Goal: Task Accomplishment & Management: Manage account settings

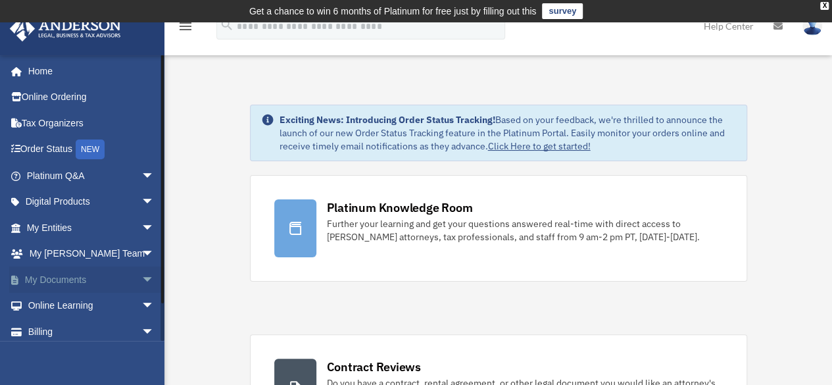
click at [103, 289] on link "My Documents arrow_drop_down" at bounding box center [91, 279] width 165 height 26
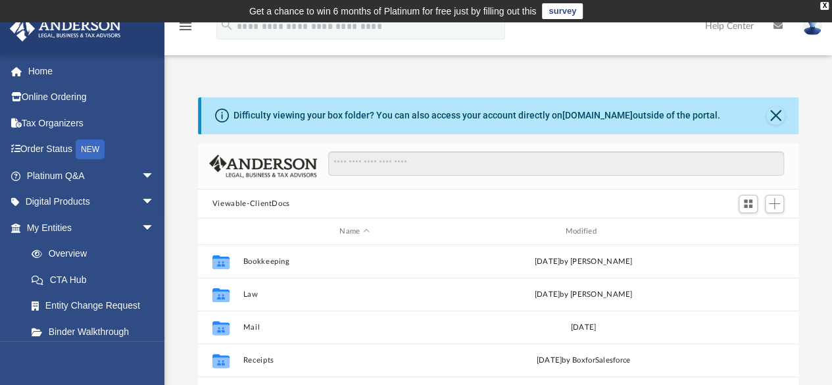
scroll to position [289, 590]
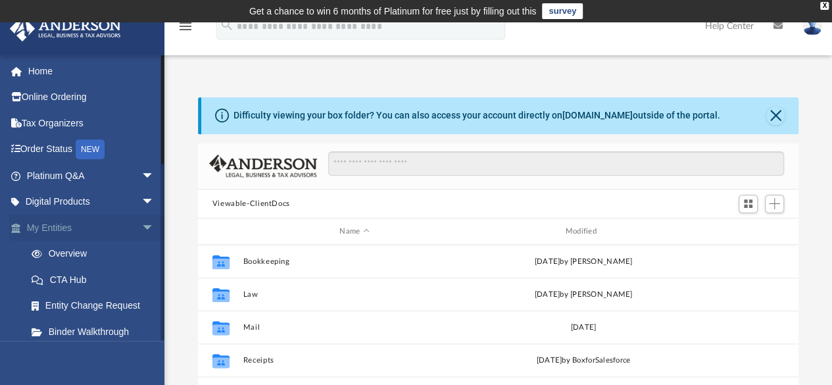
click at [82, 224] on link "My Entities arrow_drop_down" at bounding box center [91, 227] width 165 height 26
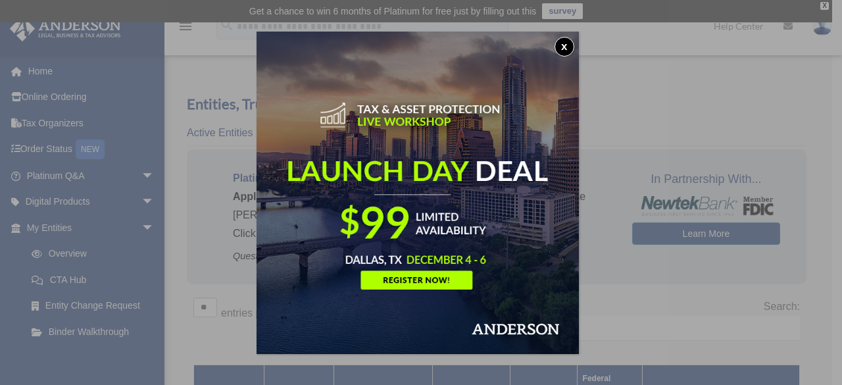
click at [572, 40] on button "x" at bounding box center [564, 47] width 20 height 20
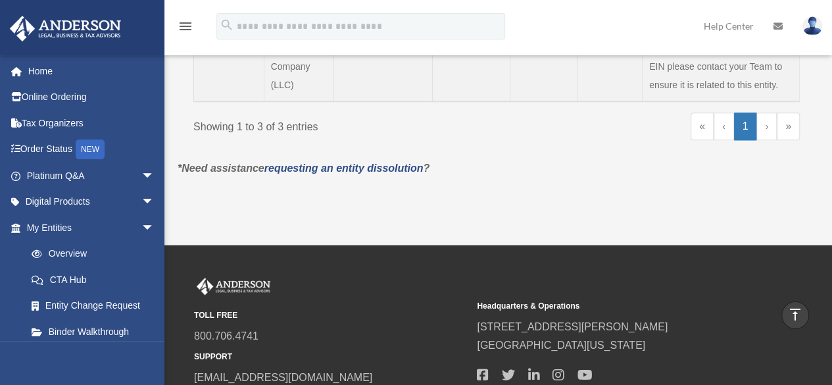
scroll to position [605, 0]
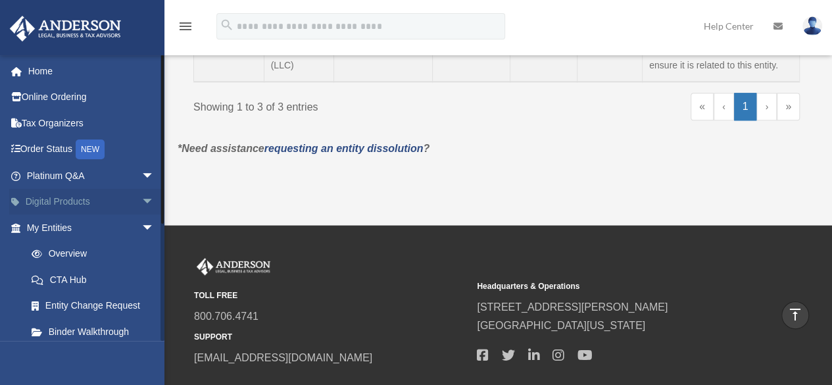
click at [141, 194] on span "arrow_drop_down" at bounding box center [154, 202] width 26 height 27
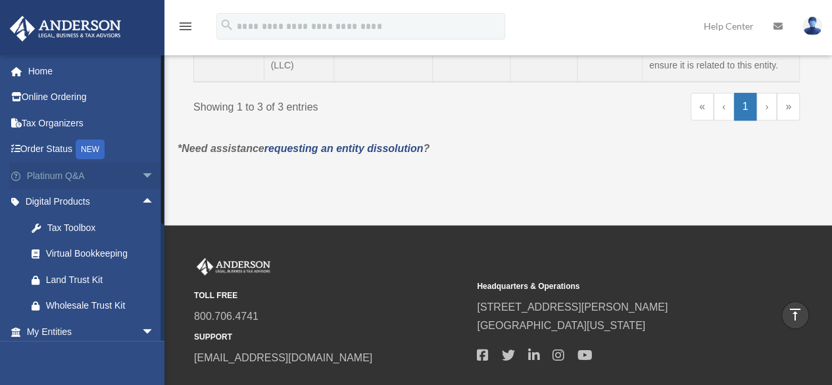
click at [141, 174] on span "arrow_drop_down" at bounding box center [154, 175] width 26 height 27
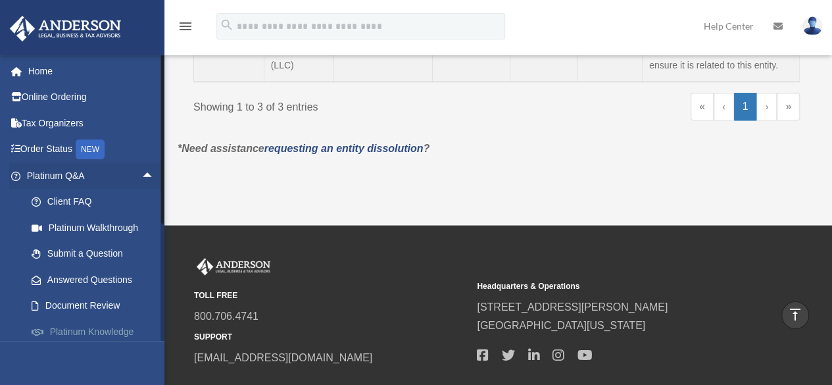
click at [60, 327] on link "Platinum Knowledge Room" at bounding box center [96, 339] width 156 height 42
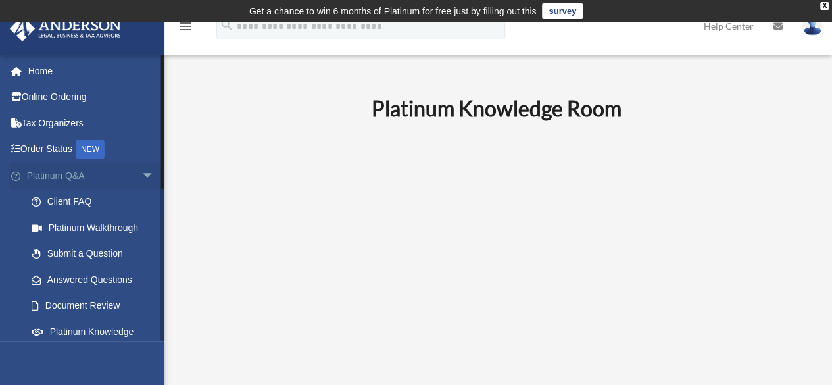
click at [141, 178] on span "arrow_drop_down" at bounding box center [154, 175] width 26 height 27
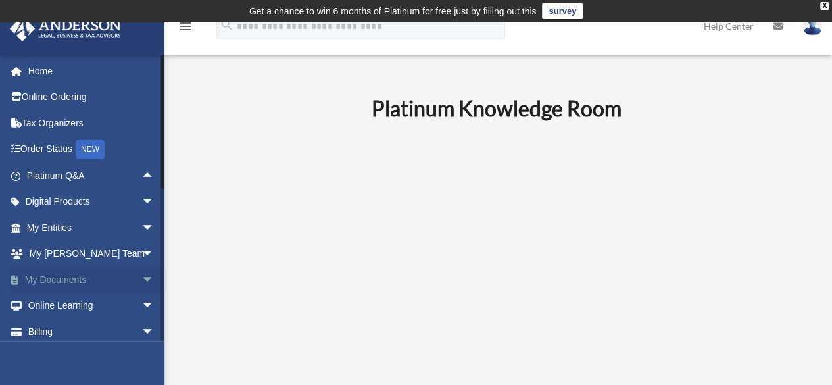
click at [89, 279] on link "My Documents arrow_drop_down" at bounding box center [91, 279] width 165 height 26
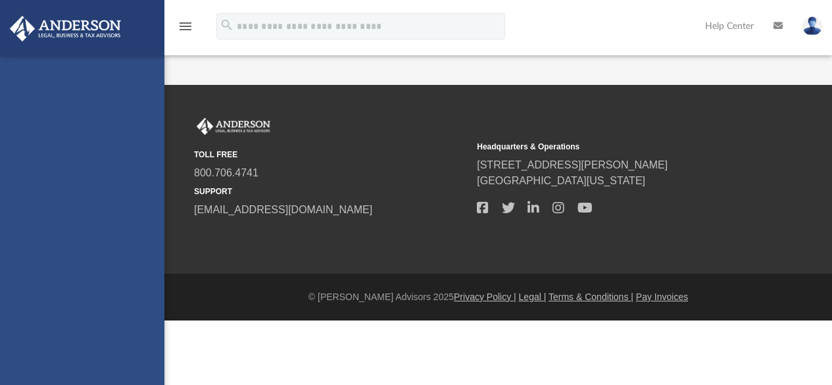
click at [89, 279] on div "[EMAIL_ADDRESS][DOMAIN_NAME] Sign Out [EMAIL_ADDRESS][DOMAIN_NAME] Home Online …" at bounding box center [82, 247] width 164 height 385
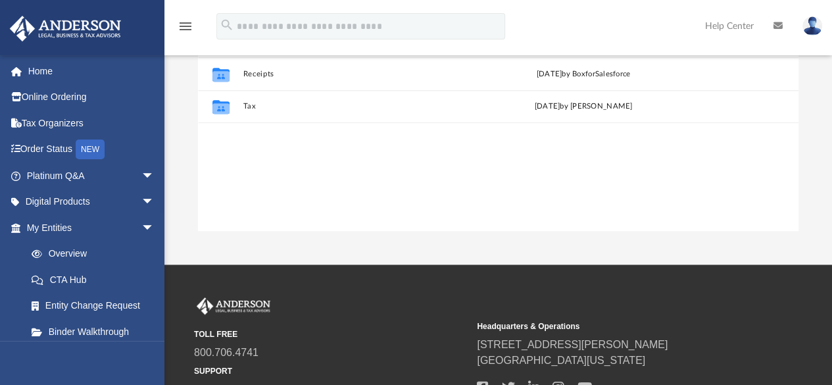
scroll to position [288, 0]
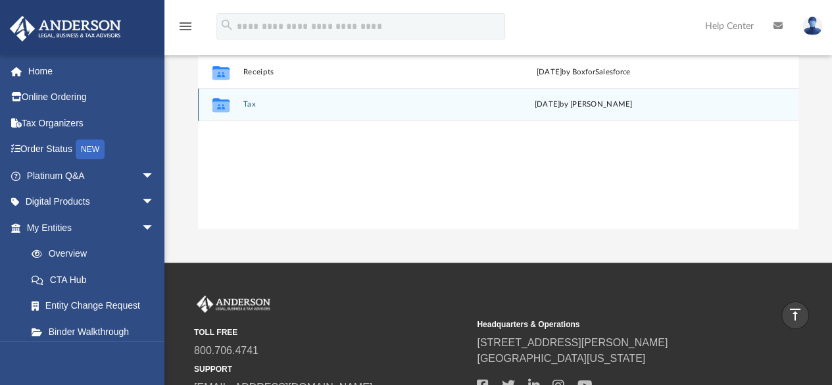
click at [234, 105] on div "Collaborated Folder" at bounding box center [220, 104] width 33 height 21
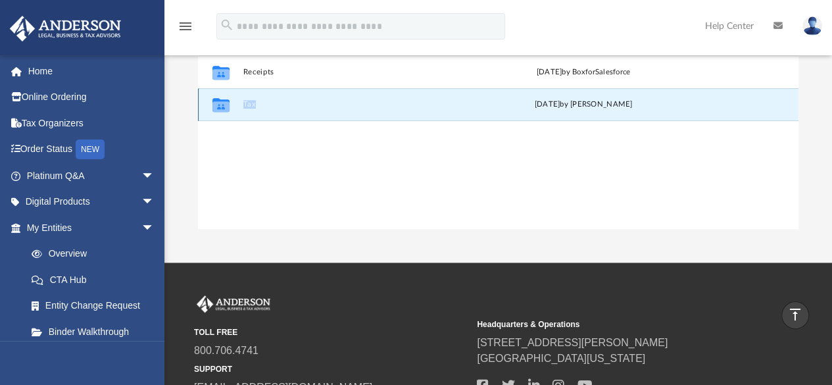
click at [234, 105] on div "Collaborated Folder" at bounding box center [220, 104] width 33 height 21
click at [245, 105] on button "Tax" at bounding box center [354, 105] width 223 height 9
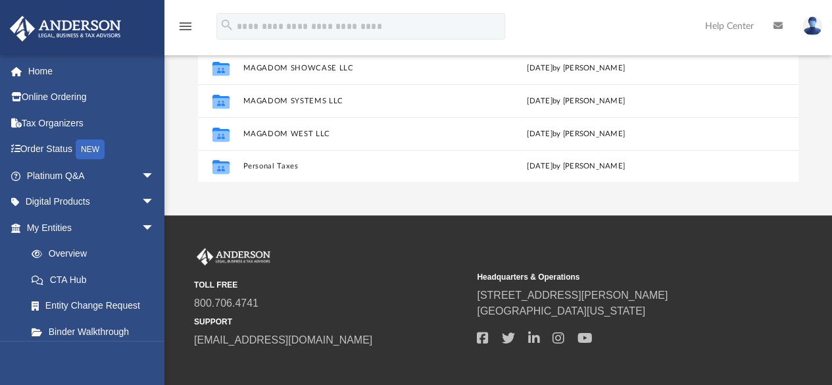
scroll to position [341, 0]
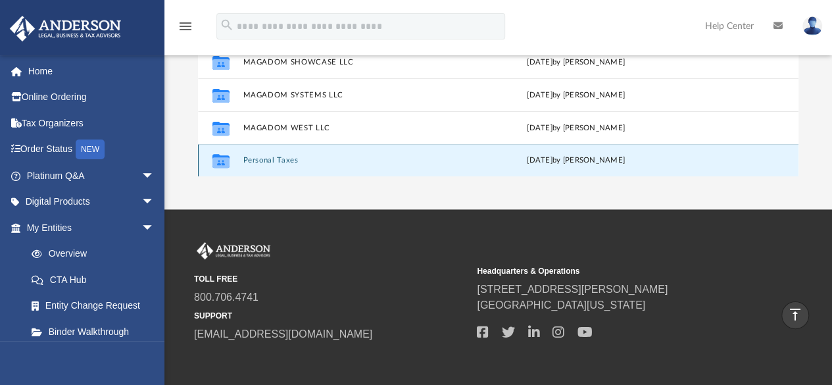
click at [283, 158] on button "Personal Taxes" at bounding box center [352, 160] width 218 height 9
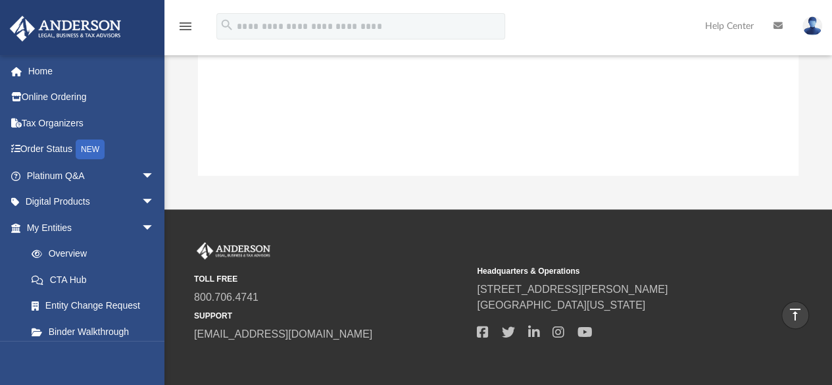
scroll to position [0, 0]
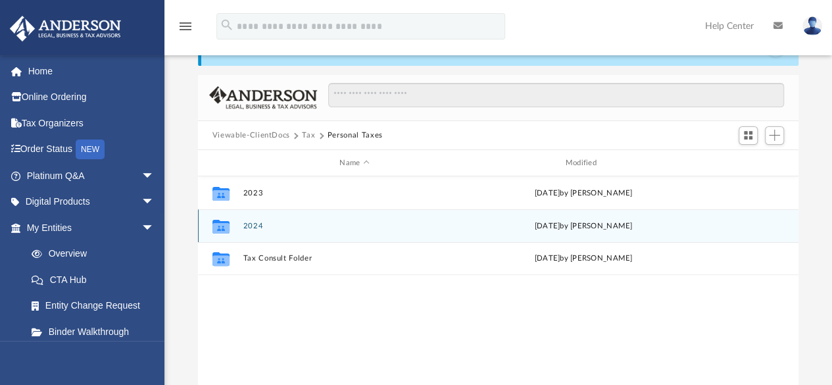
click at [302, 219] on div "Collaborated Folder 2024 Mon Sep 8 2025 by Michael Asomaning" at bounding box center [498, 225] width 600 height 33
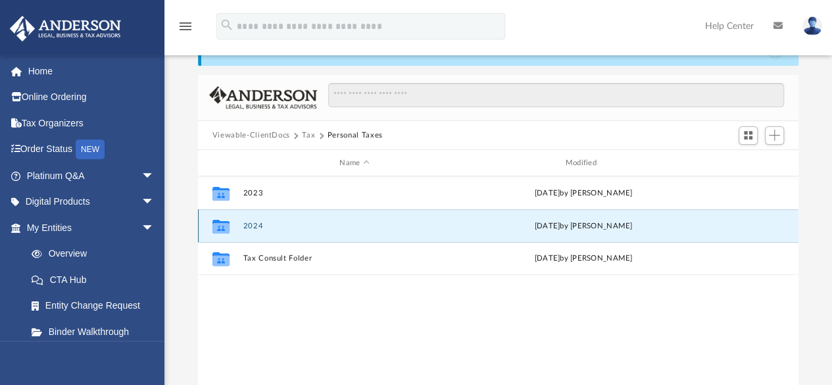
click at [302, 219] on div "Collaborated Folder 2024 Mon Sep 8 2025 by Michael Asomaning" at bounding box center [498, 225] width 600 height 33
click at [266, 226] on button "2024" at bounding box center [354, 226] width 223 height 9
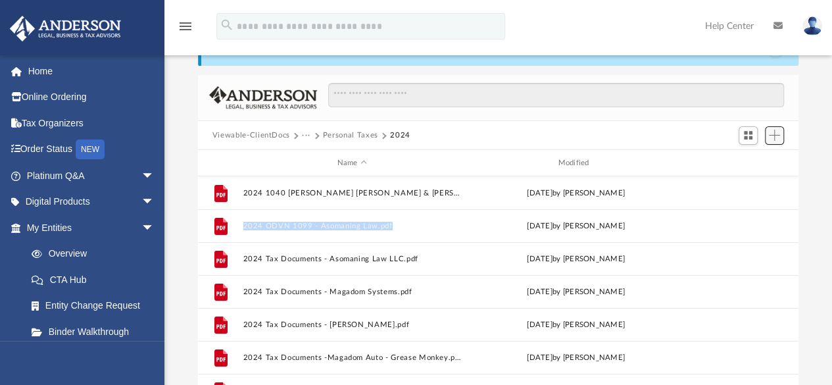
click at [776, 138] on span "Add" at bounding box center [774, 135] width 11 height 11
click at [747, 164] on li "Upload" at bounding box center [755, 161] width 42 height 14
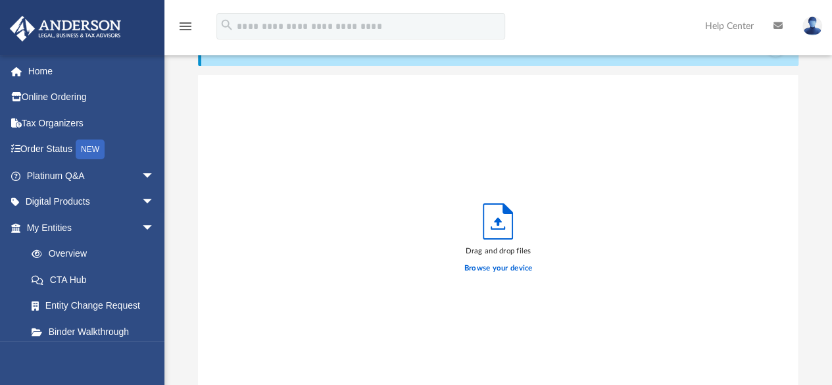
scroll to position [324, 590]
click at [504, 270] on label "Browse your device" at bounding box center [498, 268] width 68 height 12
click at [0, 0] on input "Browse your device" at bounding box center [0, 0] width 0 height 0
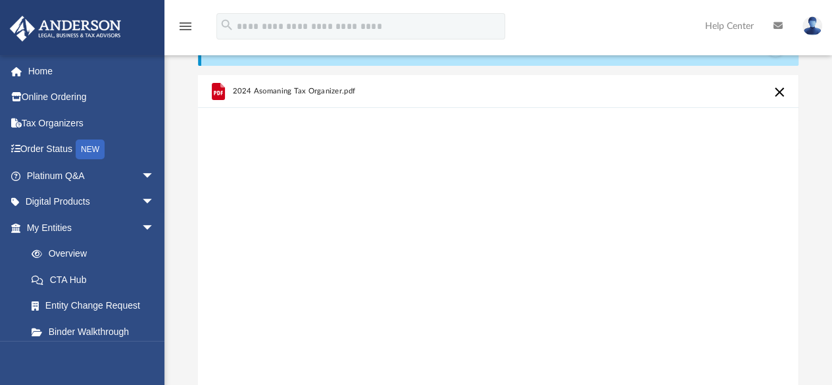
scroll to position [400, 0]
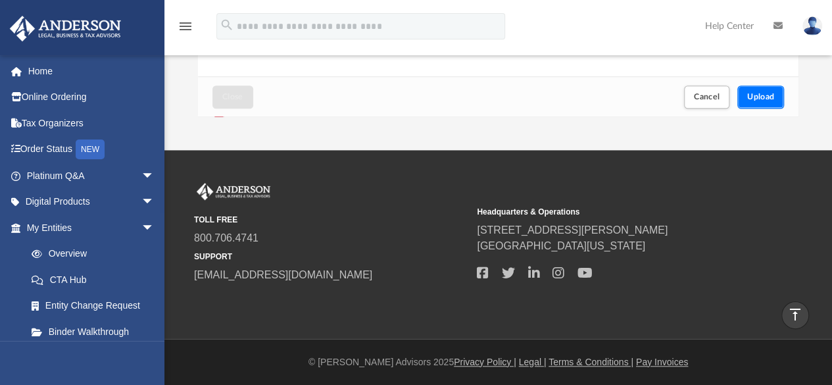
click at [759, 97] on span "Upload" at bounding box center [761, 97] width 28 height 8
